Goal: Information Seeking & Learning: Learn about a topic

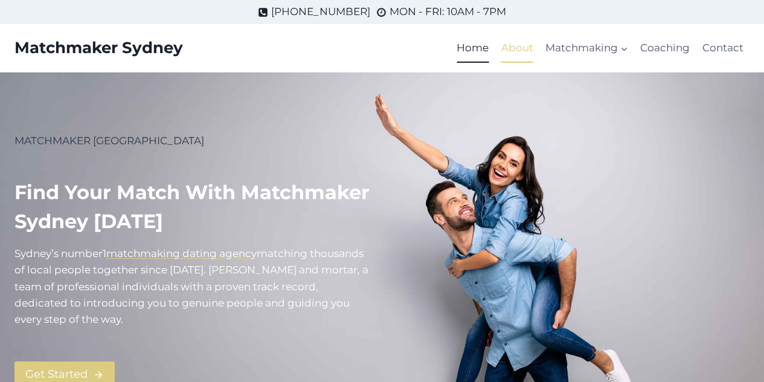
click at [530, 43] on link "About" at bounding box center [517, 48] width 44 height 29
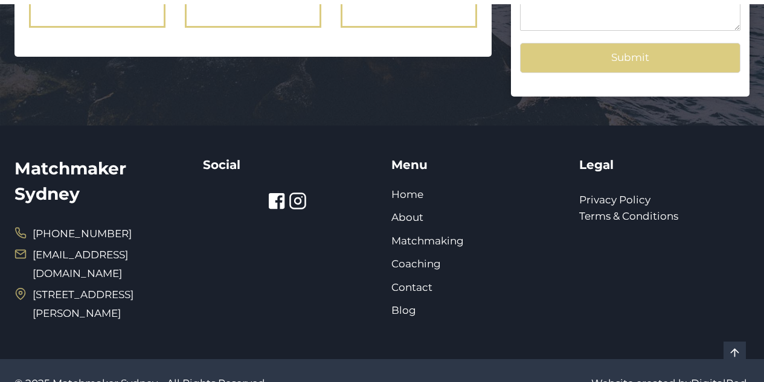
scroll to position [1483, 0]
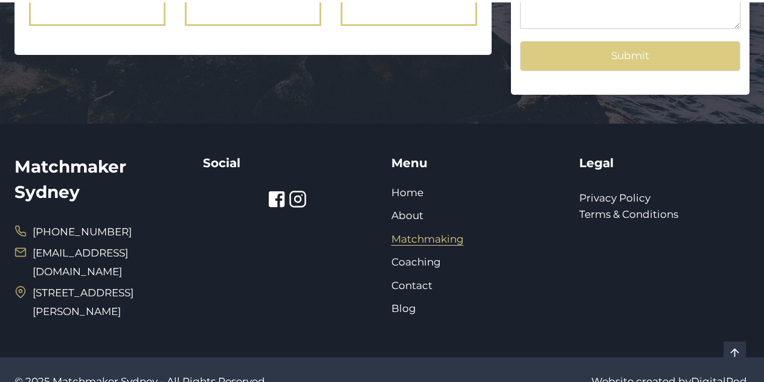
click at [420, 233] on link "Matchmaking" at bounding box center [427, 239] width 72 height 12
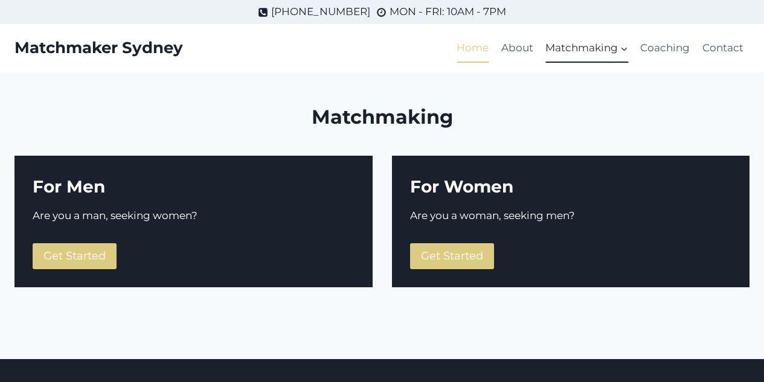
click at [482, 48] on link "Home" at bounding box center [472, 48] width 44 height 29
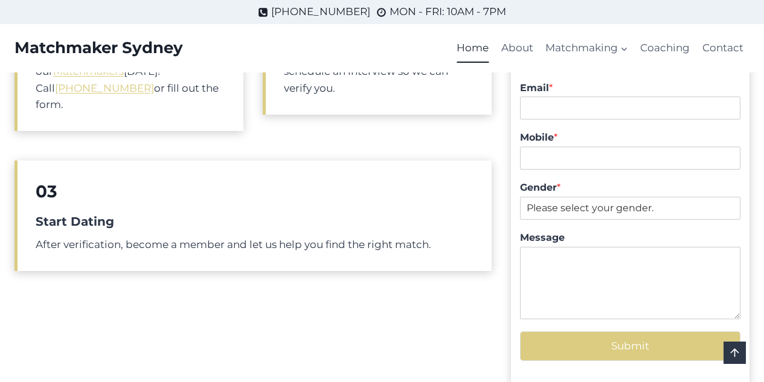
scroll to position [443, 0]
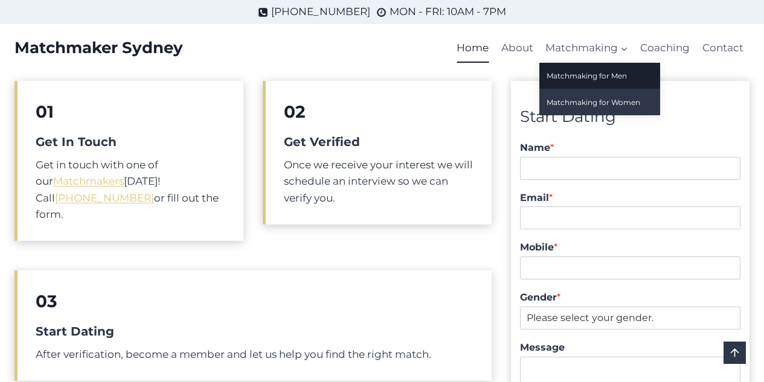
click at [571, 98] on link "Matchmaking for Women" at bounding box center [599, 102] width 121 height 26
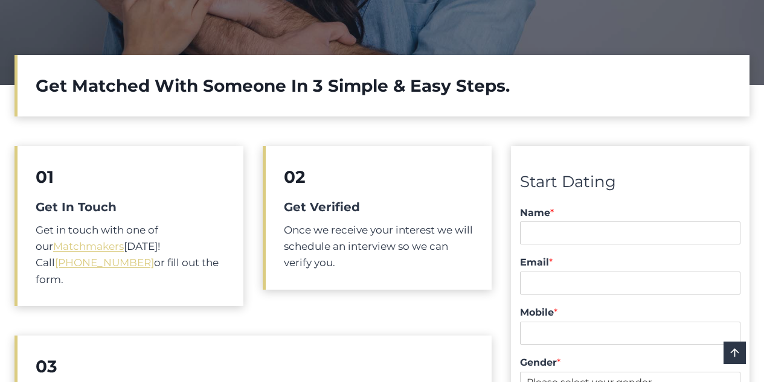
scroll to position [351, 0]
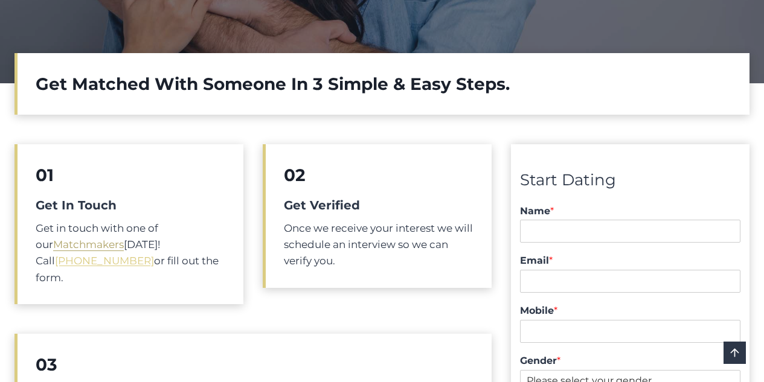
click at [78, 242] on link "Matchmakers" at bounding box center [88, 244] width 71 height 12
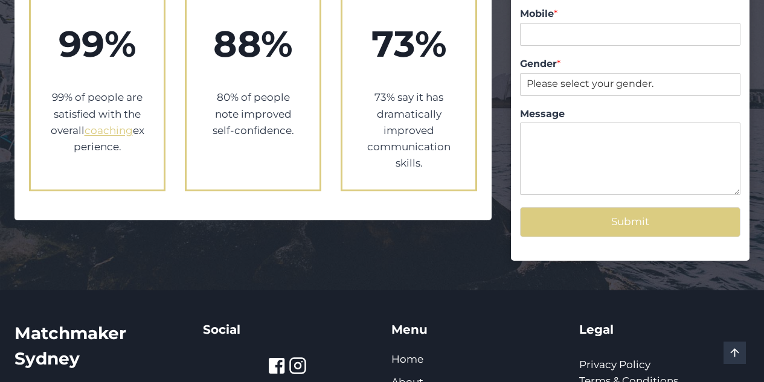
scroll to position [2393, 0]
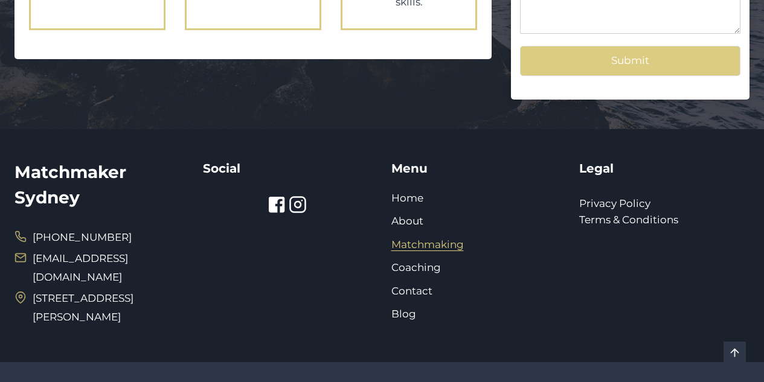
click at [446, 238] on link "Matchmaking" at bounding box center [427, 244] width 72 height 12
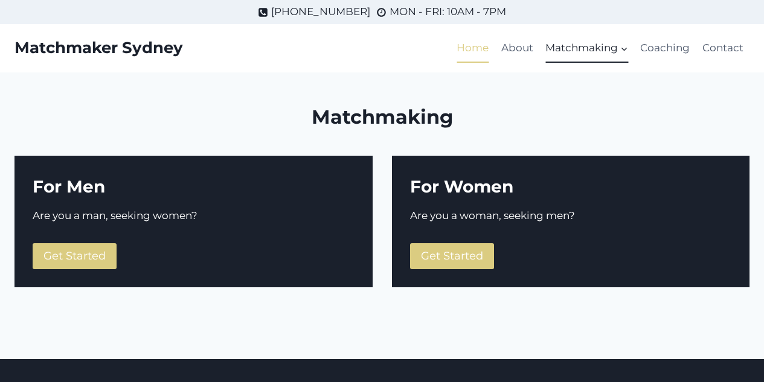
click at [475, 46] on link "Home" at bounding box center [472, 48] width 44 height 29
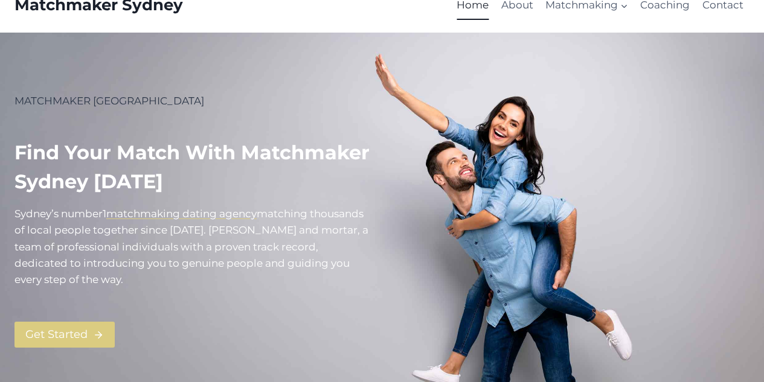
scroll to position [44, 0]
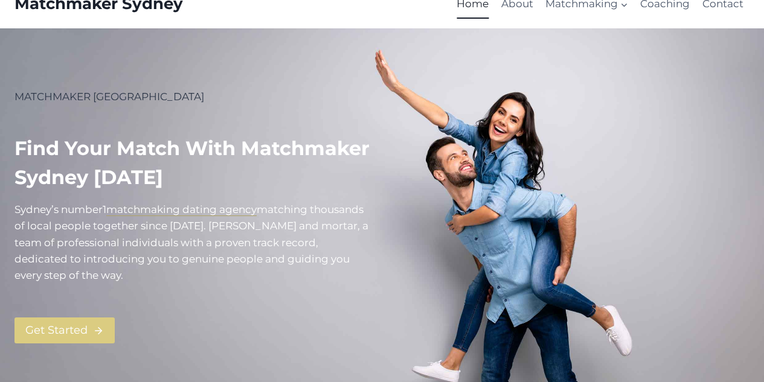
click at [187, 204] on mark "matchmaking dating agency" at bounding box center [181, 209] width 150 height 12
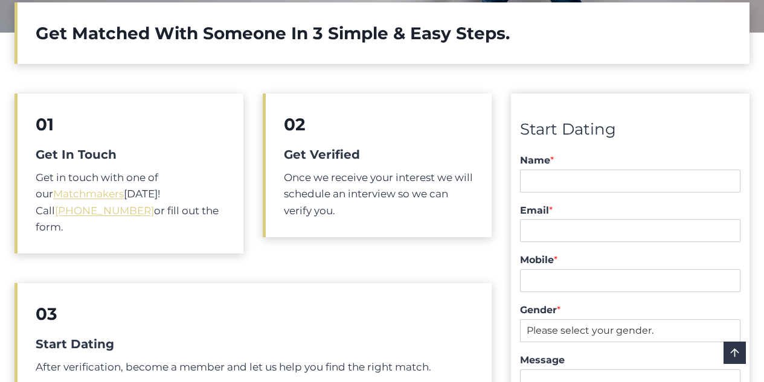
scroll to position [451, 0]
